Goal: Find specific page/section: Find specific page/section

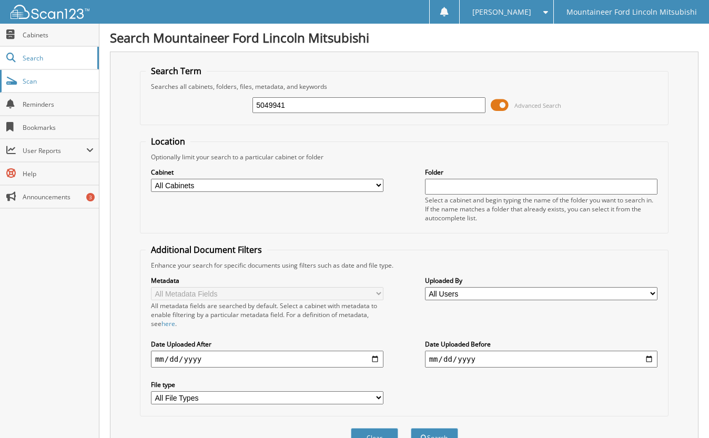
type input "5049941"
click at [411, 428] on button "Search" at bounding box center [434, 437] width 47 height 19
click at [378, 186] on select "All Cabinets ACCOUNTS RECEIVABLE DEPOSITS DTC SCANS PARTS SERVICE RO Needs Fili…" at bounding box center [267, 185] width 232 height 13
select select "22608"
click at [151, 179] on select "All Cabinets ACCOUNTS RECEIVABLE DEPOSITS DTC SCANS PARTS SERVICE RO Needs Fili…" at bounding box center [267, 185] width 232 height 13
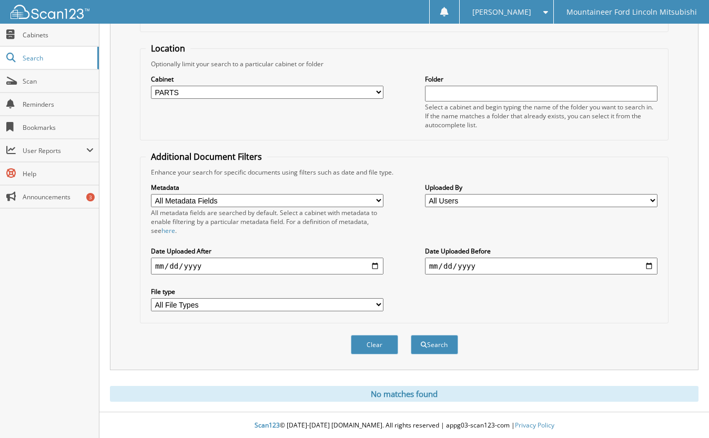
scroll to position [94, 0]
click at [434, 347] on button "Search" at bounding box center [434, 343] width 47 height 19
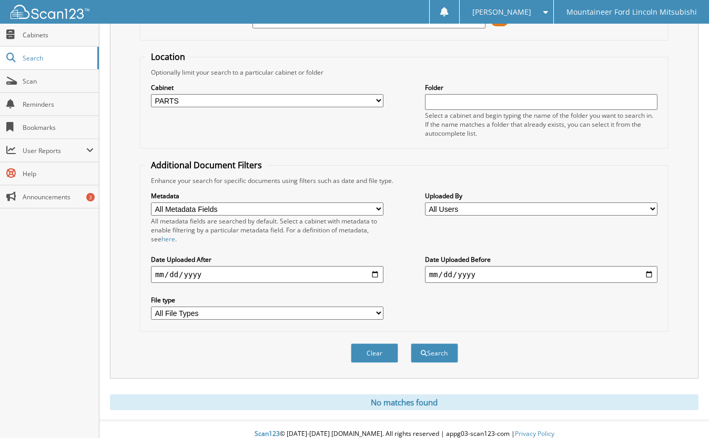
scroll to position [94, 0]
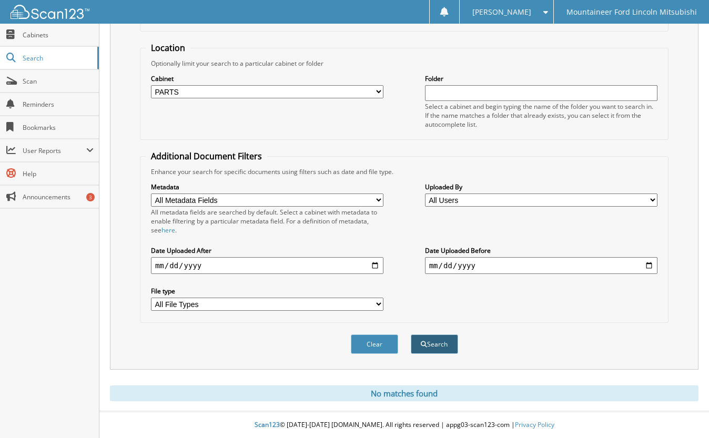
click at [430, 348] on button "Search" at bounding box center [434, 343] width 47 height 19
